Goal: Task Accomplishment & Management: Use online tool/utility

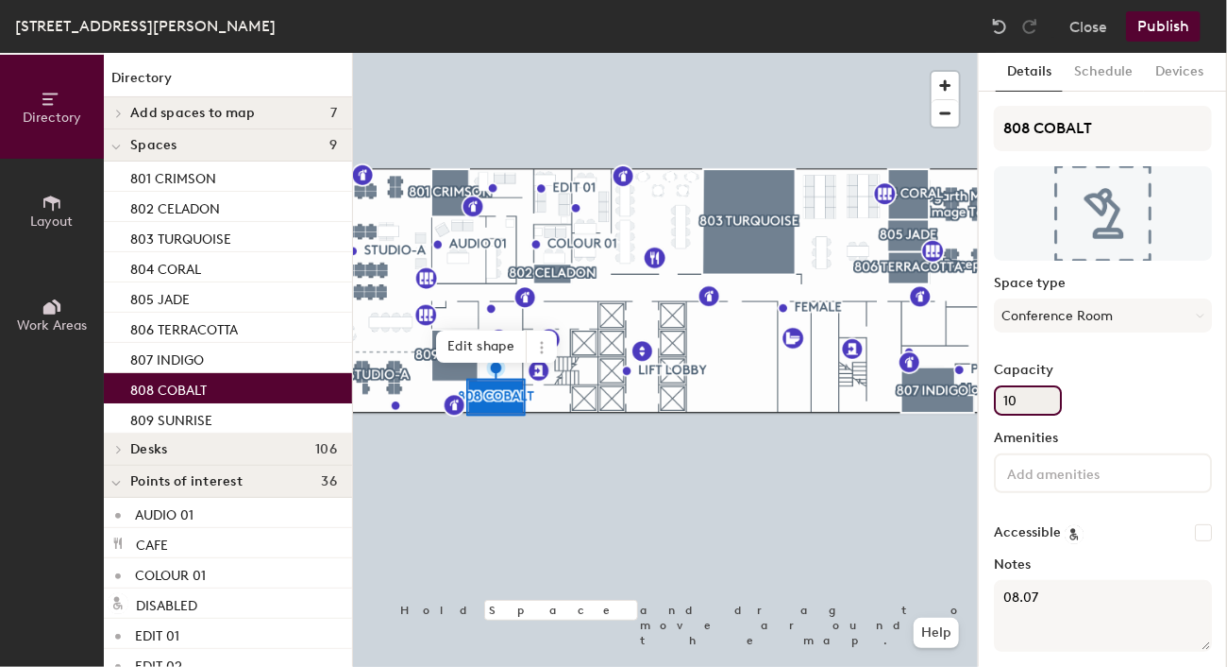
click at [1033, 402] on input "10" at bounding box center [1028, 400] width 68 height 30
type input "1"
type input "6"
click at [1050, 593] on textarea "08.07" at bounding box center [1103, 616] width 218 height 72
type textarea "08.08"
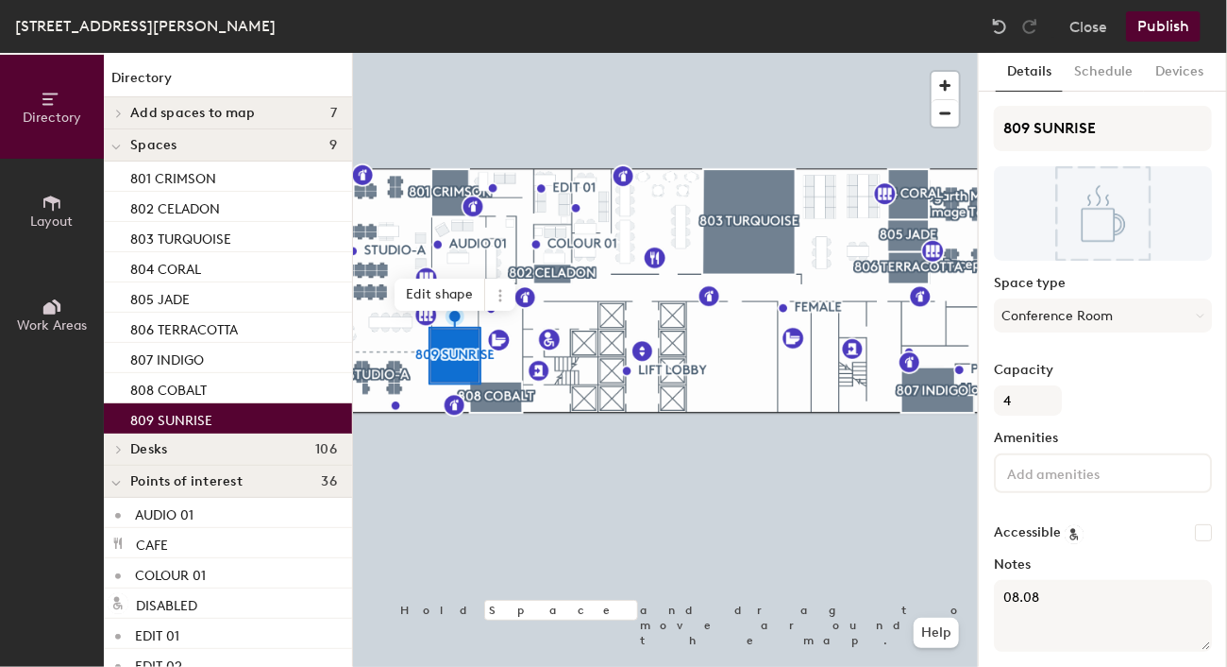
click at [1051, 592] on textarea "08.08" at bounding box center [1103, 616] width 218 height 72
type textarea "08.09"
click at [1029, 397] on input "4" at bounding box center [1028, 400] width 68 height 30
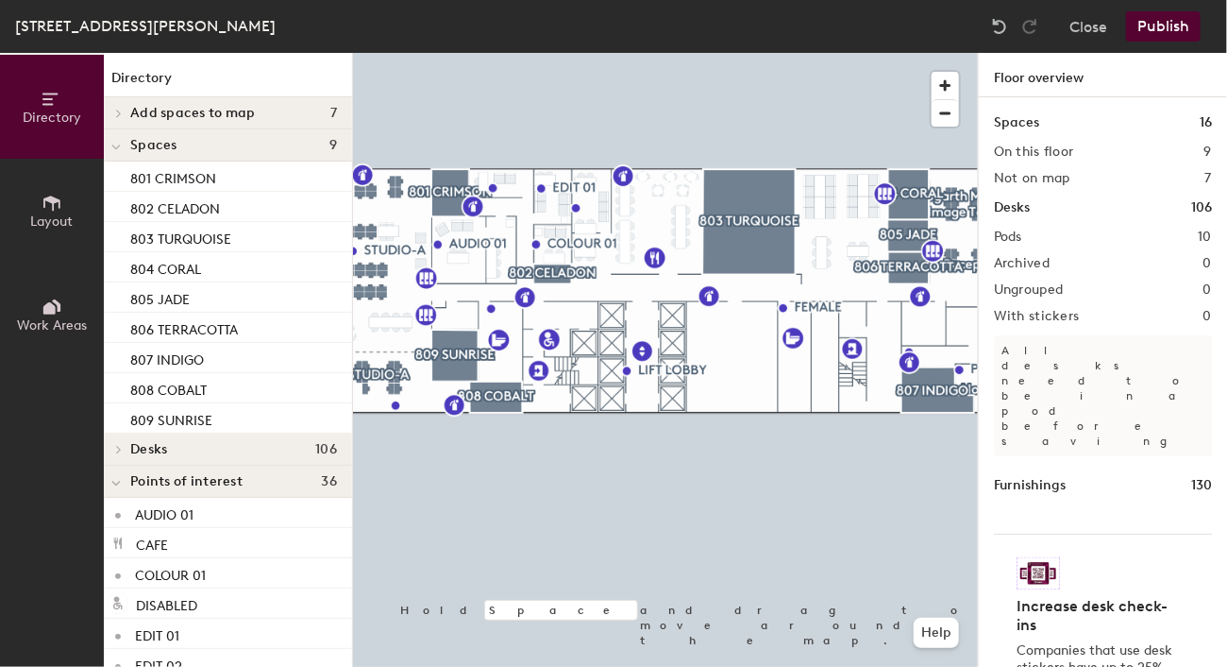
click at [1165, 23] on button "Publish" at bounding box center [1163, 26] width 75 height 30
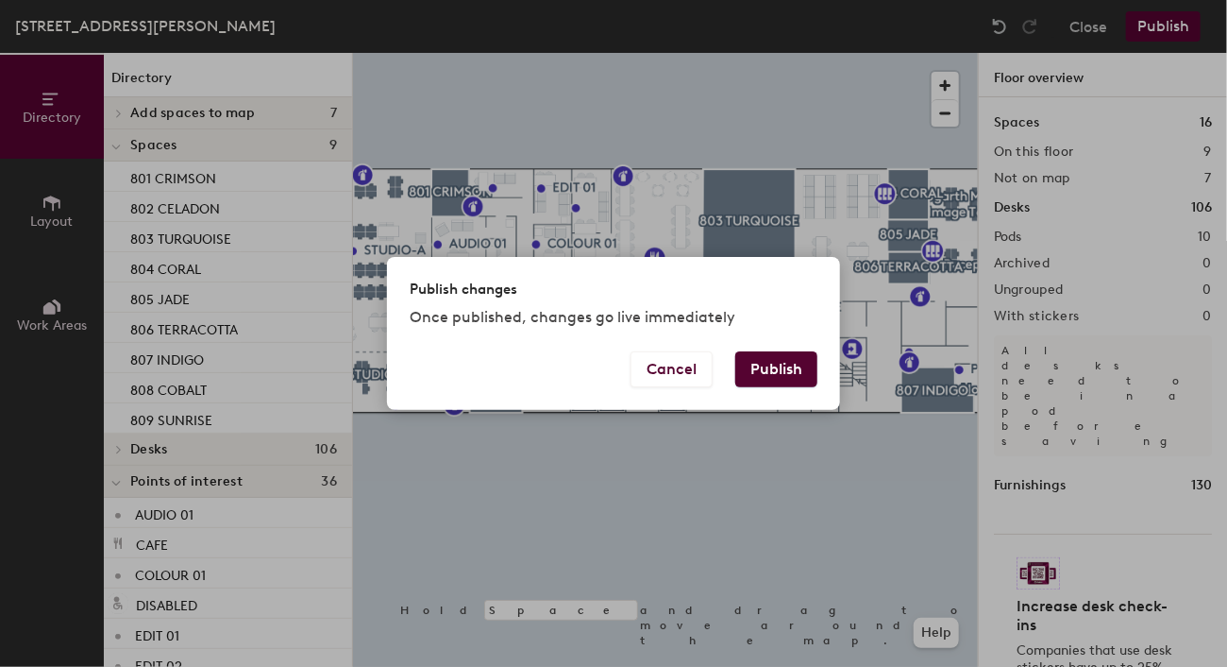
click at [774, 372] on button "Publish" at bounding box center [776, 369] width 82 height 36
